Goal: Check status: Check status

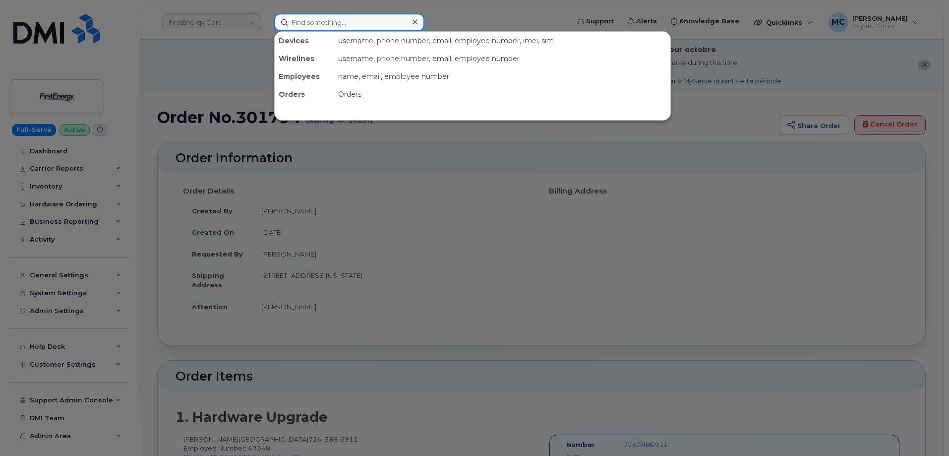
paste input "3013313976"
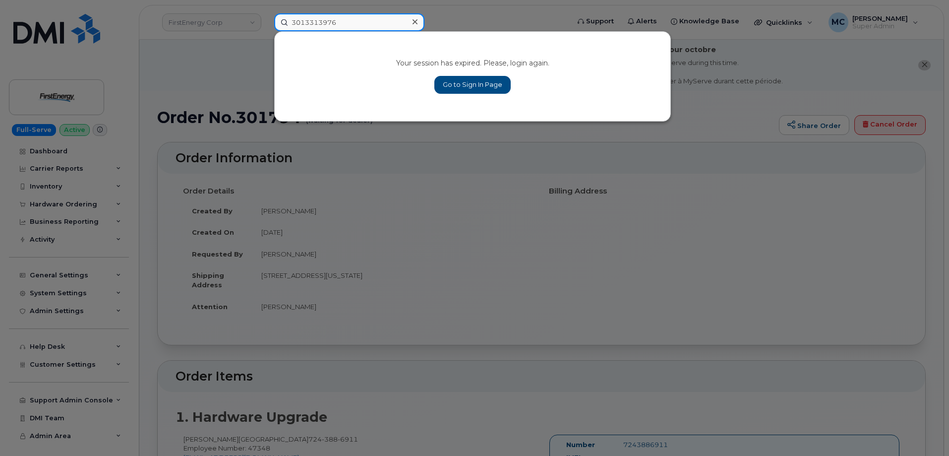
type input "3013313976"
click at [460, 81] on link "Go to Sign In Page" at bounding box center [472, 85] width 76 height 18
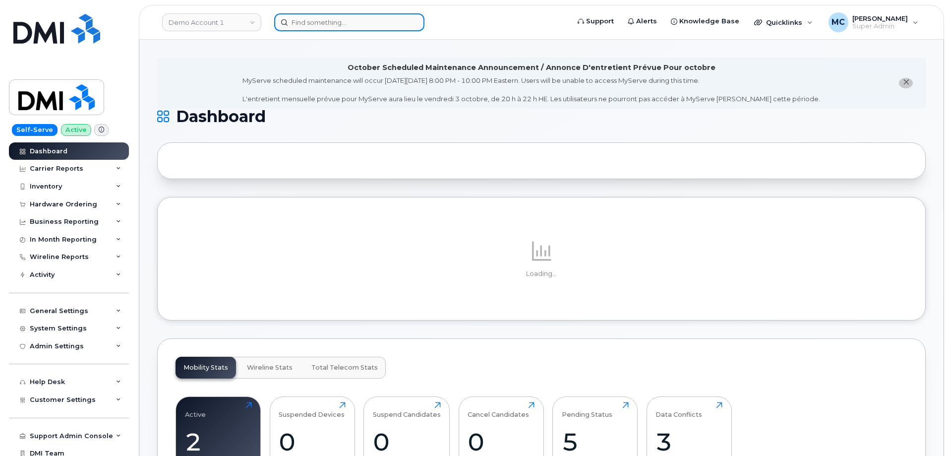
click at [383, 23] on input at bounding box center [349, 22] width 150 height 18
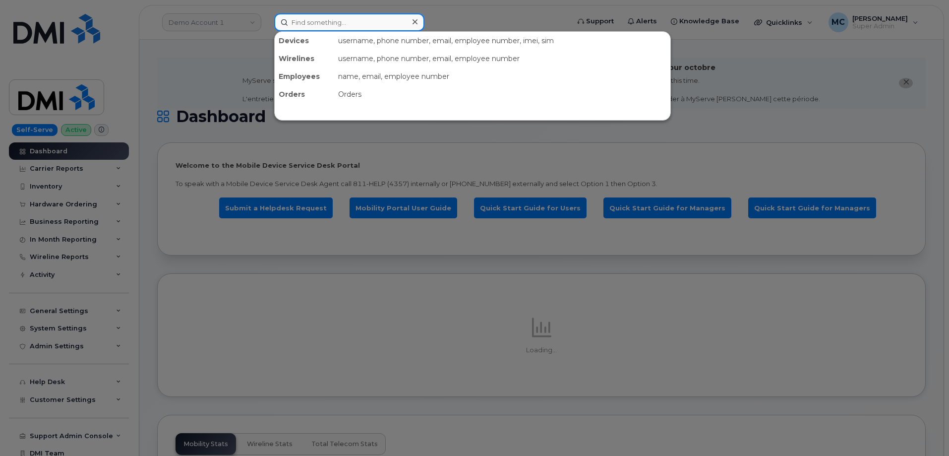
paste input "3013313976"
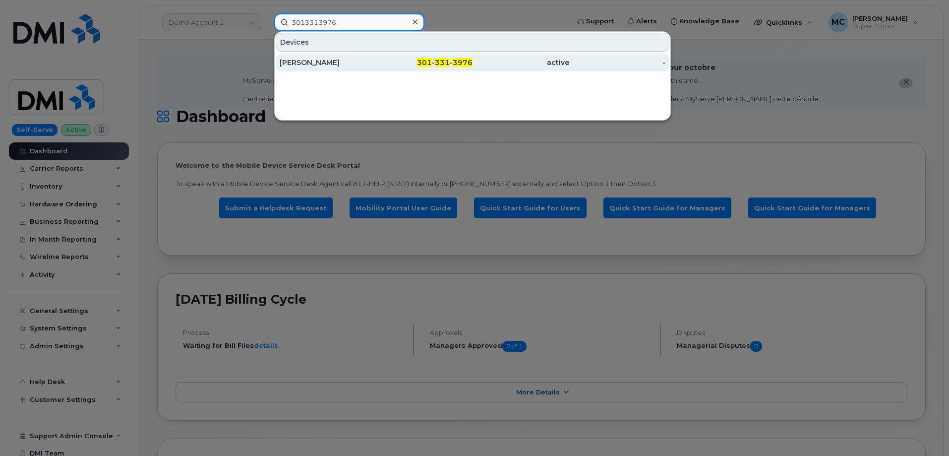
type input "3013313976"
click at [476, 58] on div "active" at bounding box center [520, 63] width 97 height 10
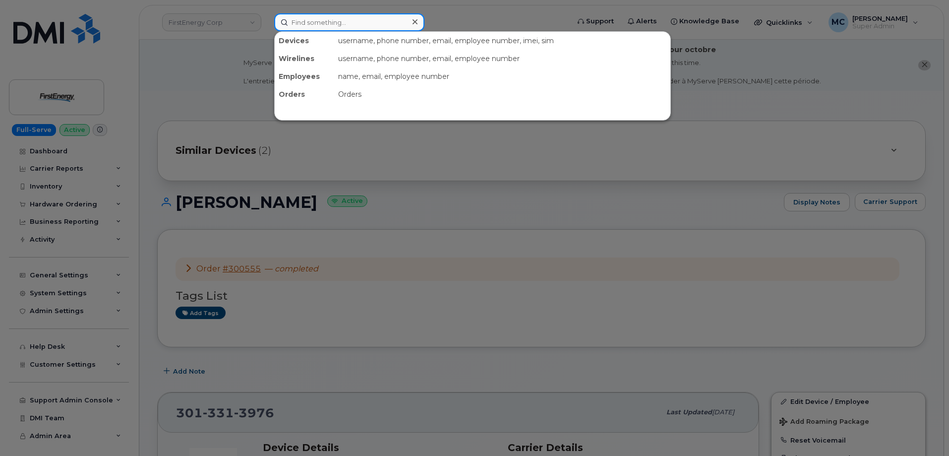
click at [302, 24] on input at bounding box center [349, 22] width 150 height 18
paste input "356312635952731"
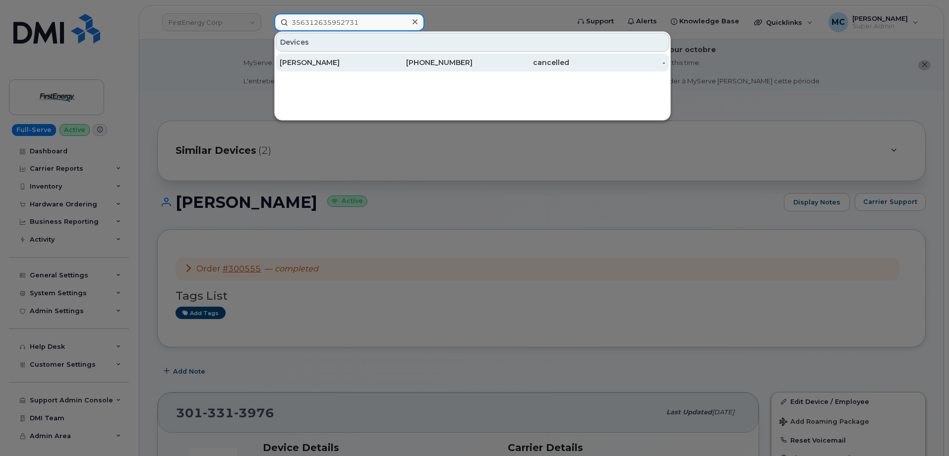
type input "356312635952731"
click at [326, 59] on div "Kassandra A Hurliman" at bounding box center [328, 63] width 97 height 10
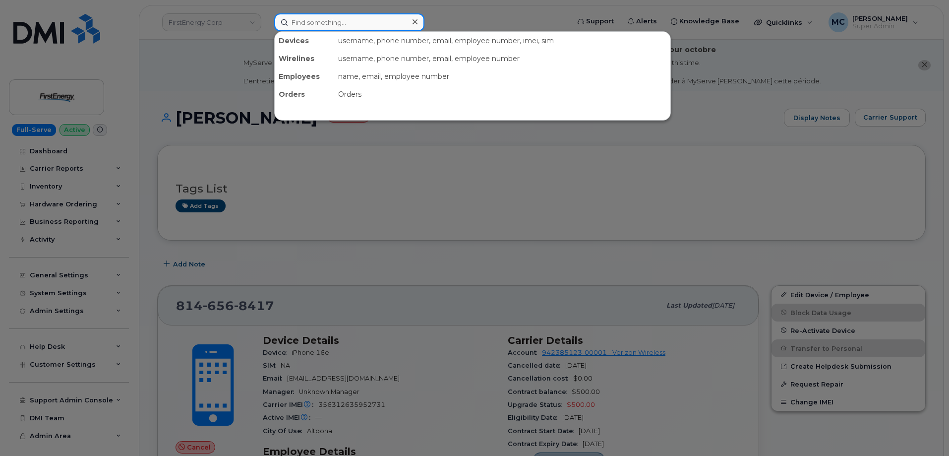
paste input "300555"
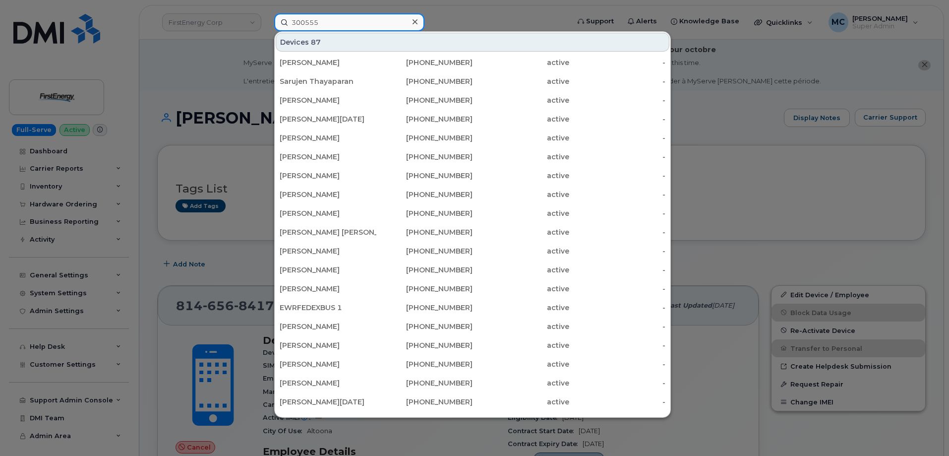
type input "300555"
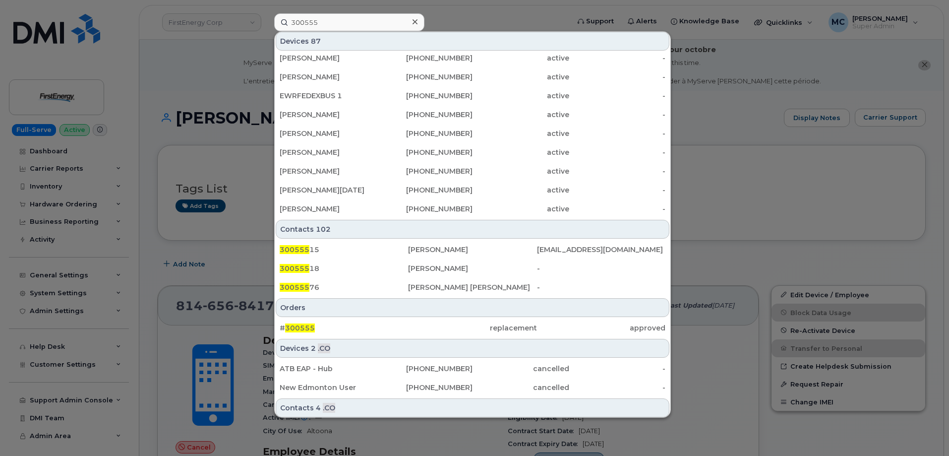
scroll to position [214, 0]
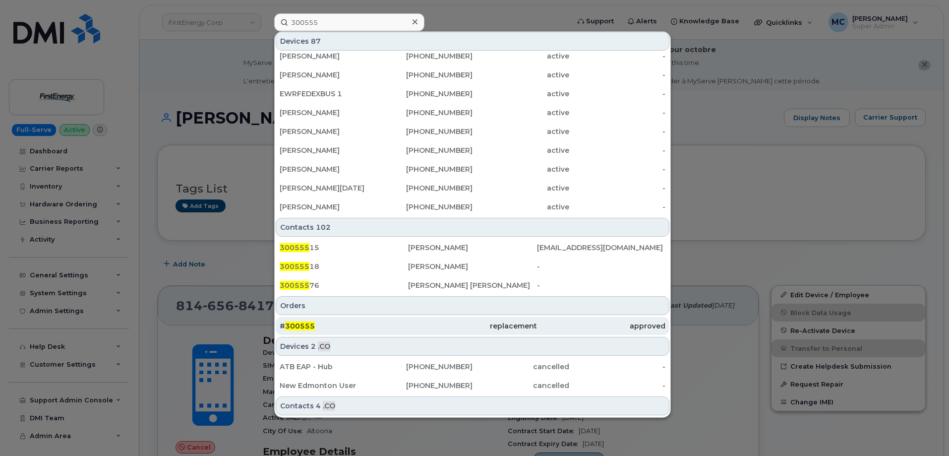
click at [509, 325] on div "replacement" at bounding box center [472, 326] width 128 height 10
